Goal: Find specific page/section: Find specific page/section

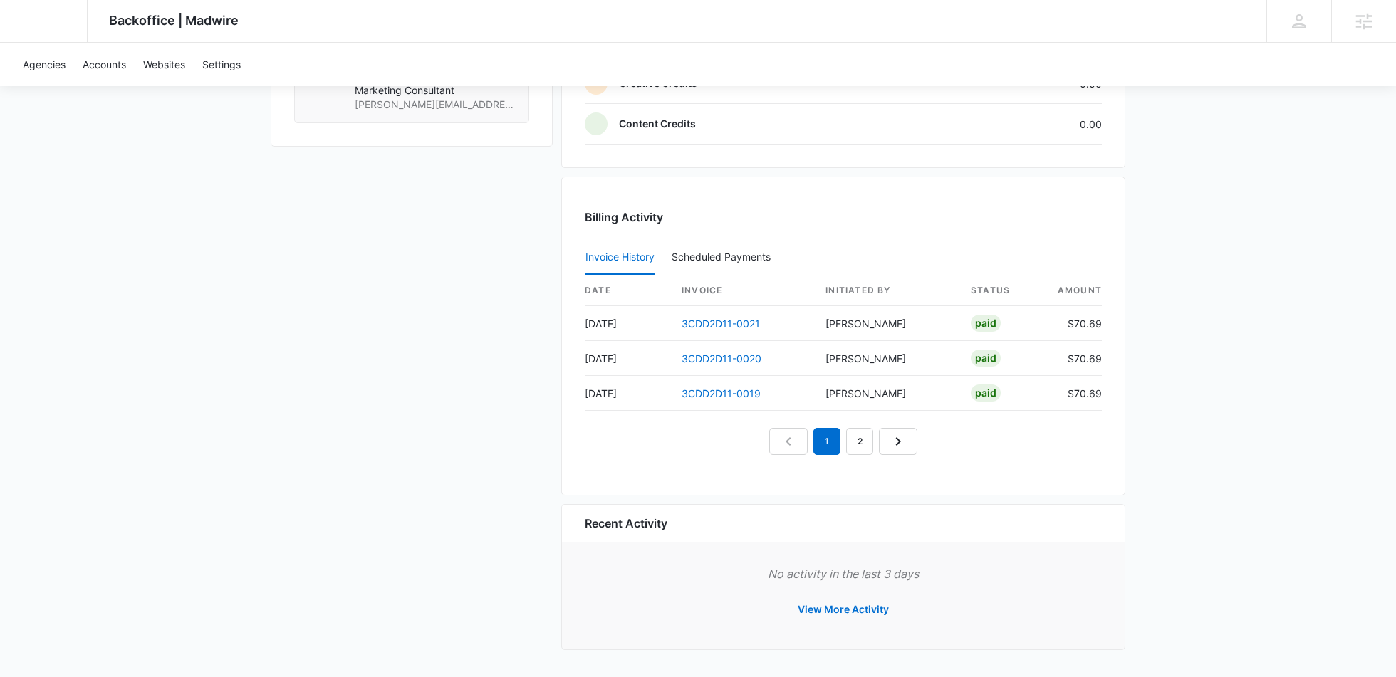
scroll to position [1347, 0]
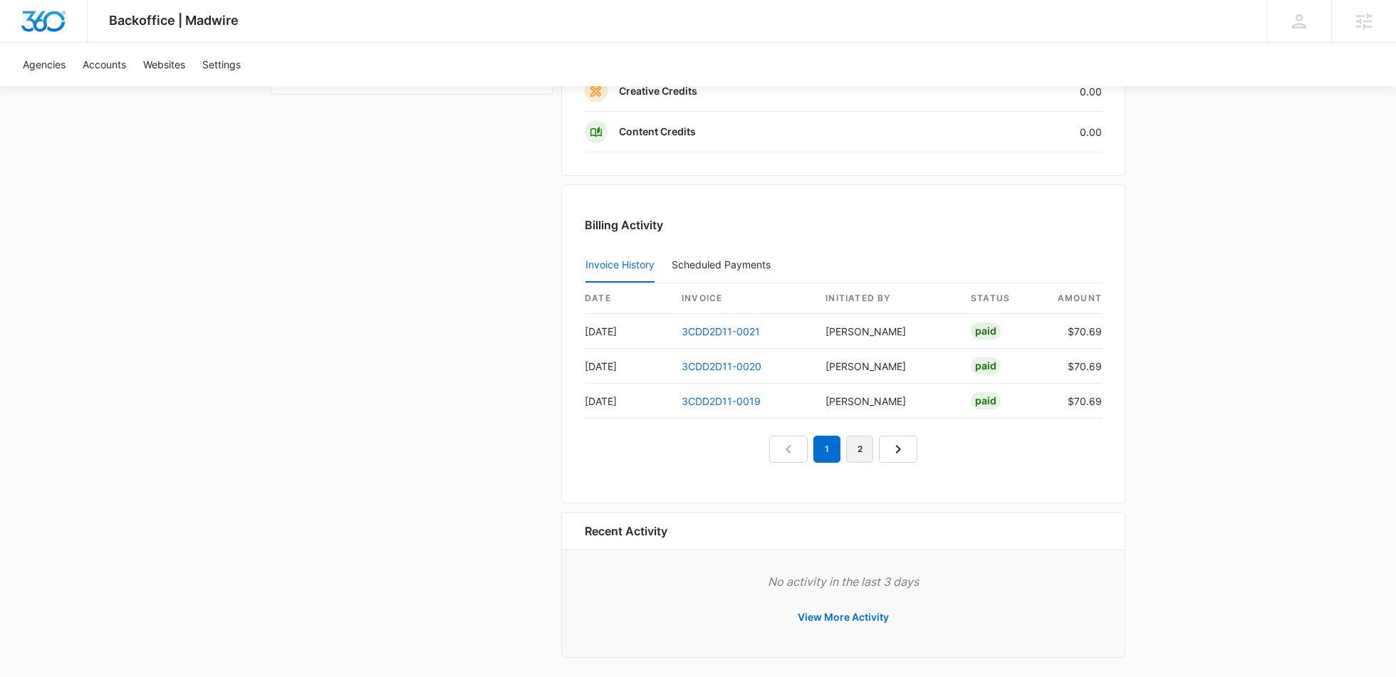
click at [853, 440] on link "2" at bounding box center [859, 449] width 27 height 27
click at [885, 449] on link "3" at bounding box center [875, 449] width 27 height 27
click at [892, 449] on link "4" at bounding box center [892, 449] width 27 height 27
click at [718, 325] on link "3CDD2D11-0012" at bounding box center [720, 331] width 78 height 12
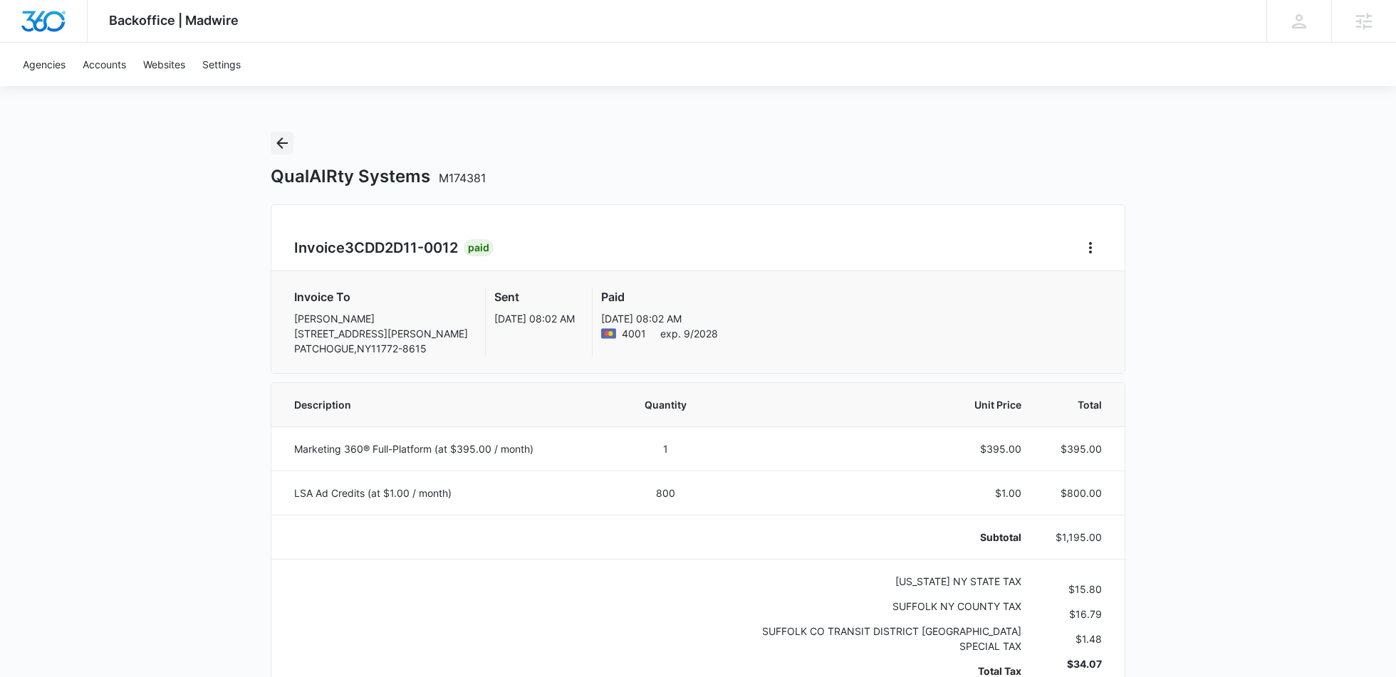
click at [273, 142] on icon "Back" at bounding box center [281, 143] width 17 height 17
